Goal: Task Accomplishment & Management: Use online tool/utility

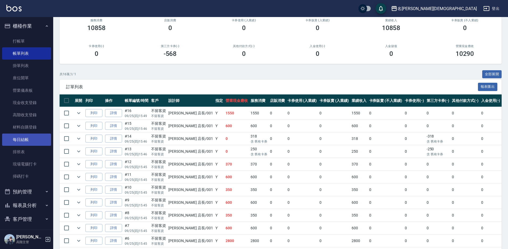
click at [25, 143] on link "每日結帳" at bounding box center [26, 140] width 49 height 12
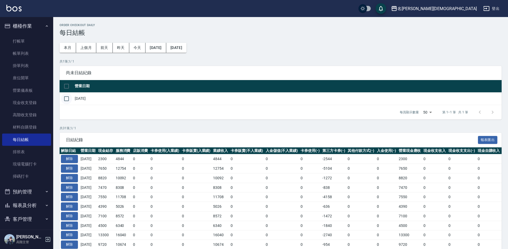
click at [69, 97] on input "checkbox" at bounding box center [66, 98] width 11 height 11
checkbox input "true"
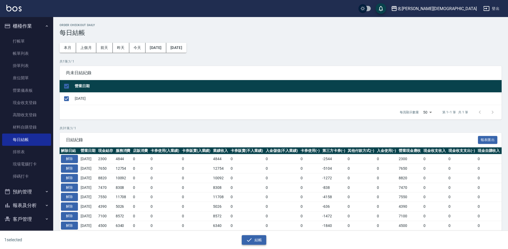
click at [258, 239] on button "結帳" at bounding box center [254, 240] width 25 height 10
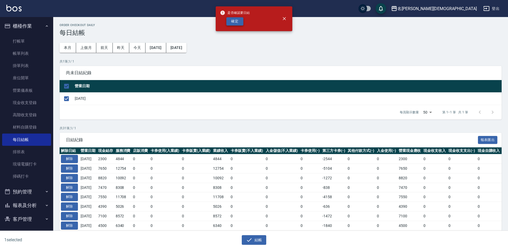
click at [239, 21] on button "確定" at bounding box center [235, 21] width 17 height 8
checkbox input "false"
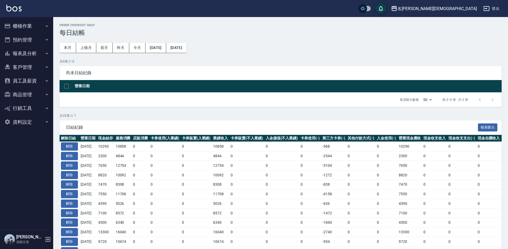
click at [32, 54] on button "報表及分析" at bounding box center [26, 54] width 49 height 14
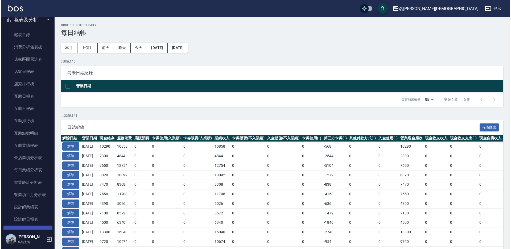
scroll to position [106, 0]
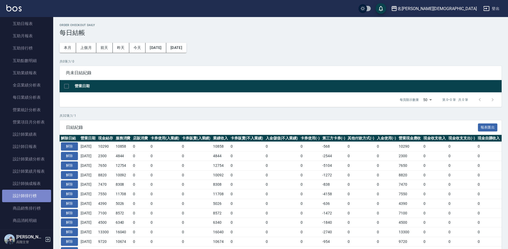
click at [27, 195] on link "設計師排行榜" at bounding box center [26, 196] width 49 height 12
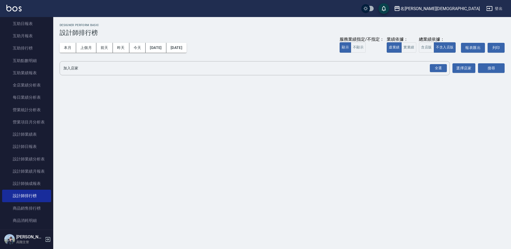
click at [440, 67] on div "全選" at bounding box center [438, 68] width 17 height 8
click at [497, 68] on button "搜尋" at bounding box center [491, 69] width 27 height 10
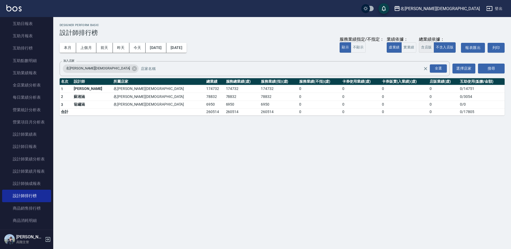
click at [426, 49] on button "含店販" at bounding box center [426, 47] width 15 height 10
